Goal: Book appointment/travel/reservation

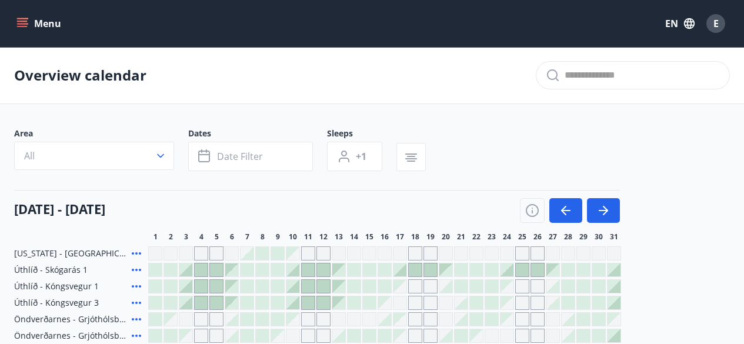
scroll to position [470, 0]
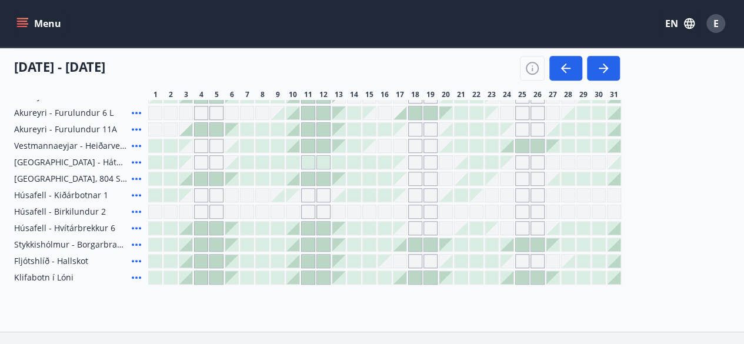
click at [33, 34] on div "Menu EN E" at bounding box center [372, 23] width 716 height 28
click at [39, 29] on button "Menu" at bounding box center [40, 23] width 52 height 21
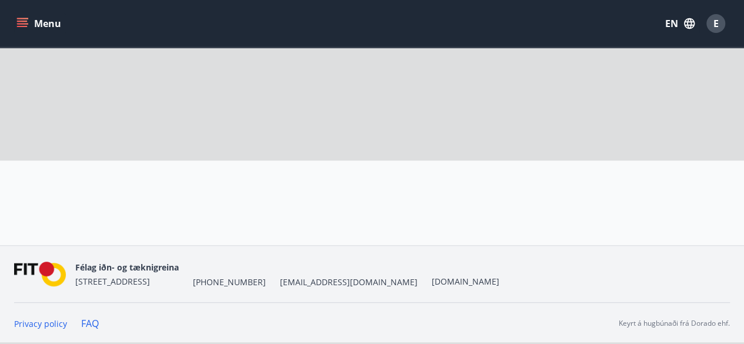
scroll to position [91, 0]
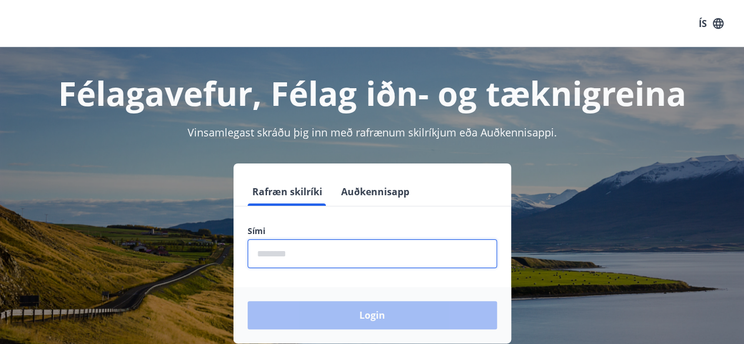
click at [332, 252] on input "phone" at bounding box center [372, 253] width 249 height 29
type input "********"
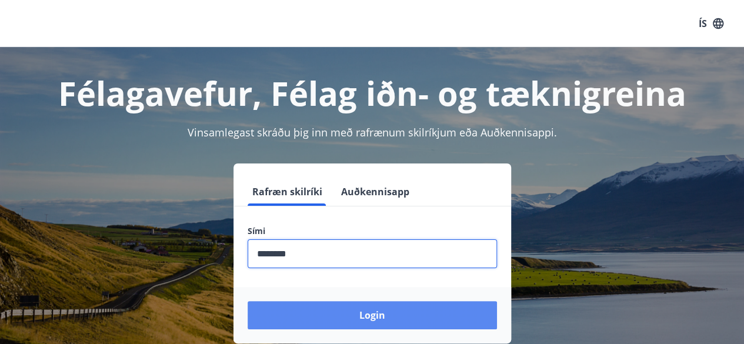
click at [361, 311] on button "Login" at bounding box center [372, 315] width 249 height 28
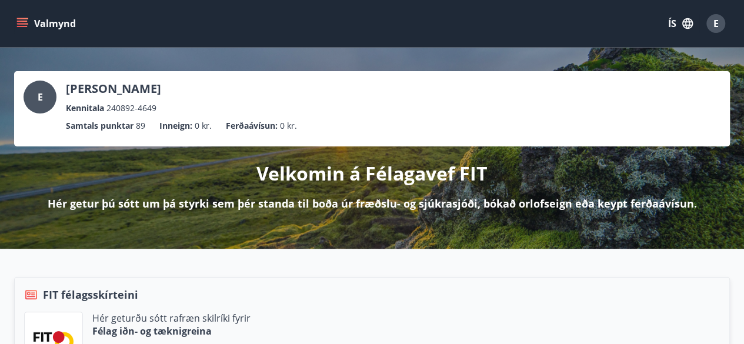
click at [35, 23] on button "Valmynd" at bounding box center [47, 23] width 66 height 21
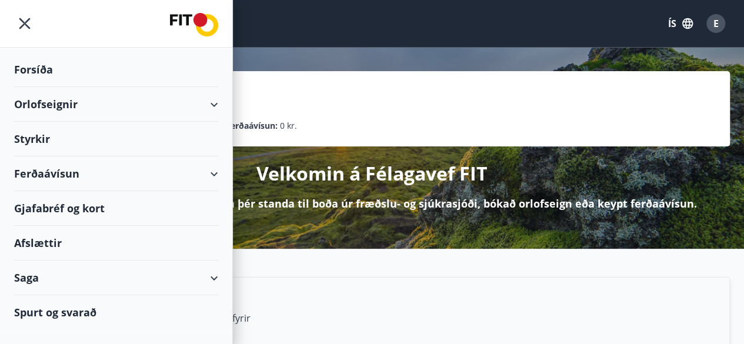
click at [125, 96] on div "Orlofseignir" at bounding box center [116, 104] width 204 height 35
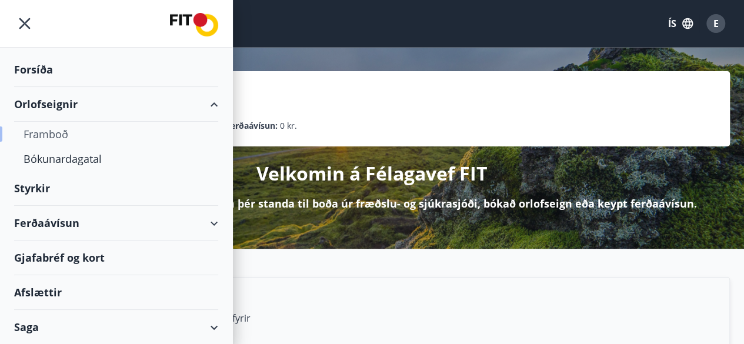
click at [59, 131] on div "Framboð" at bounding box center [116, 134] width 185 height 25
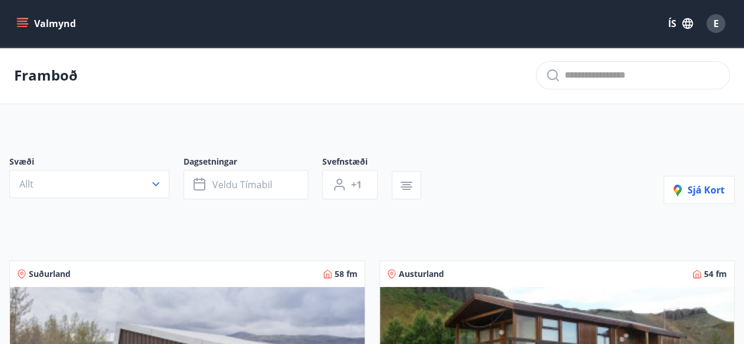
click at [36, 32] on button "Valmynd" at bounding box center [47, 23] width 66 height 21
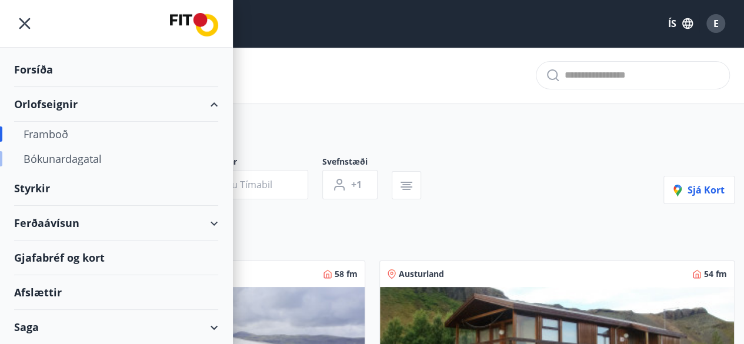
click at [83, 163] on div "Bókunardagatal" at bounding box center [116, 158] width 185 height 25
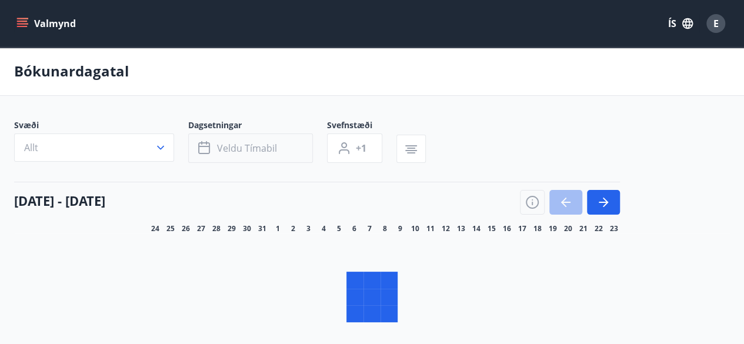
click at [239, 152] on span "Veldu tímabil" at bounding box center [247, 148] width 60 height 13
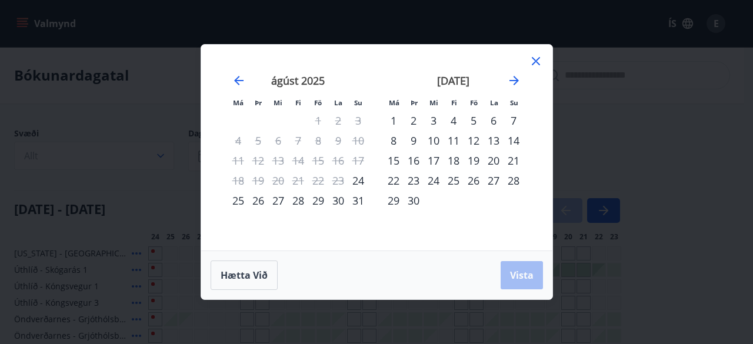
click at [496, 139] on div "13" at bounding box center [493, 141] width 20 height 20
click at [473, 178] on div "26" at bounding box center [473, 181] width 20 height 20
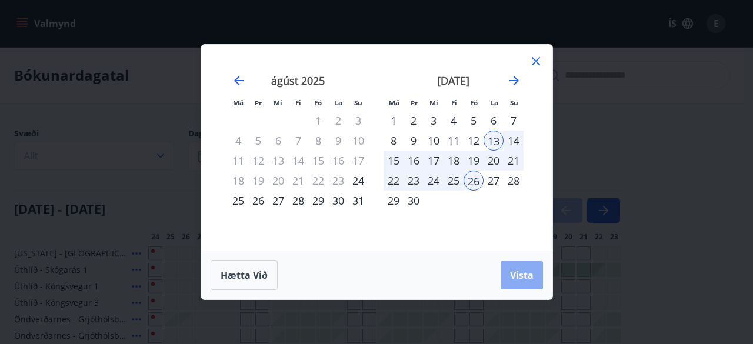
click at [534, 266] on button "Vista" at bounding box center [521, 275] width 42 height 28
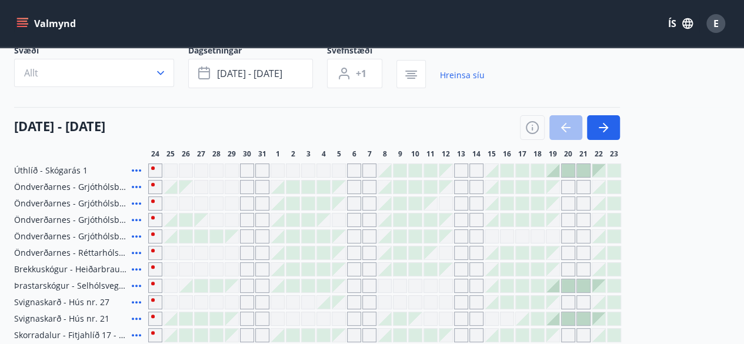
scroll to position [79, 0]
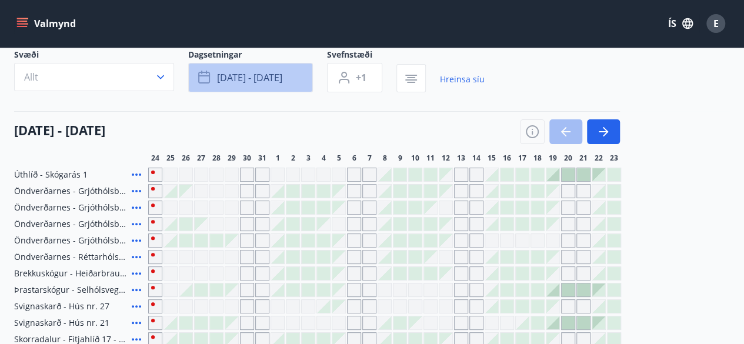
click at [274, 88] on button "[DATE] - [DATE]" at bounding box center [250, 77] width 125 height 29
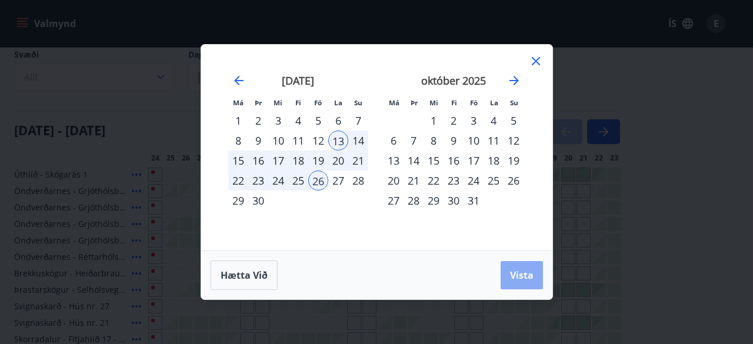
click at [517, 283] on button "Vista" at bounding box center [521, 275] width 42 height 28
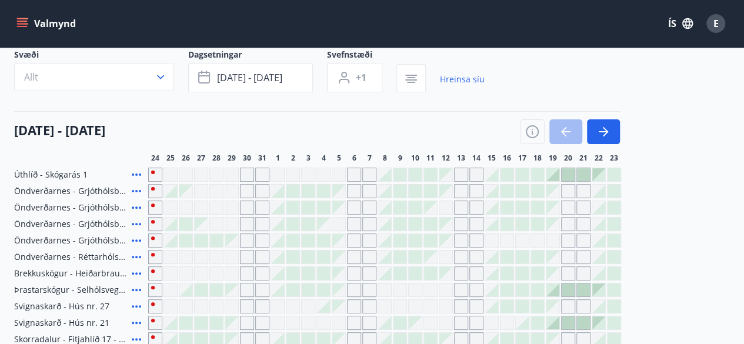
click at [206, 161] on div "27" at bounding box center [201, 157] width 14 height 9
click at [606, 128] on icon "button" at bounding box center [603, 132] width 14 height 14
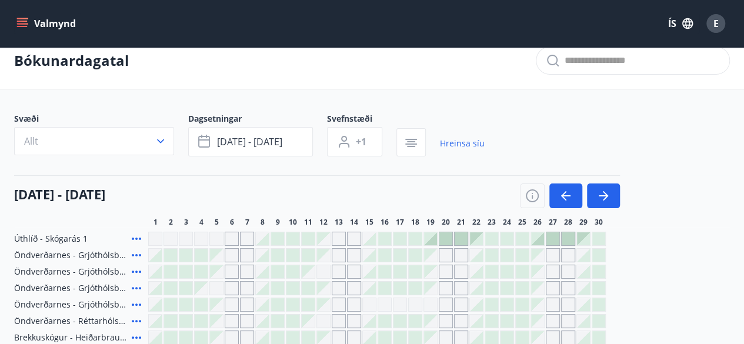
scroll to position [14, 0]
click at [367, 142] on button "+1" at bounding box center [354, 142] width 55 height 29
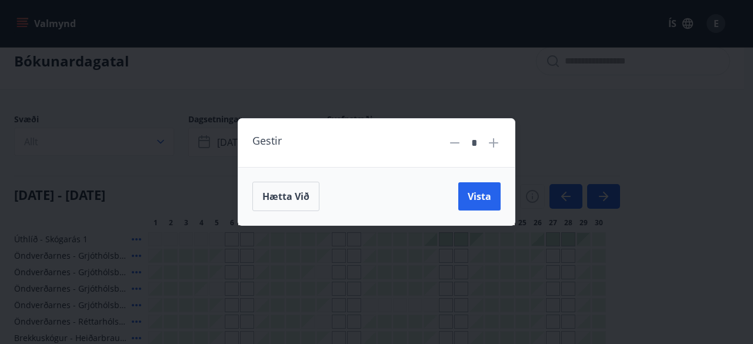
click at [497, 142] on icon at bounding box center [493, 143] width 14 height 14
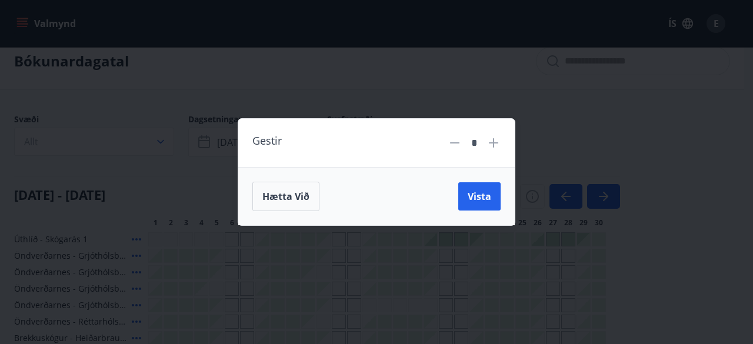
type input "*"
click at [477, 195] on span "Vista" at bounding box center [479, 196] width 24 height 13
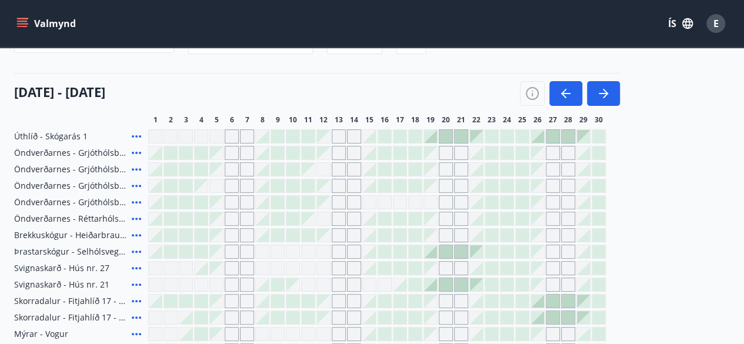
scroll to position [116, 0]
